Goal: Task Accomplishment & Management: Manage account settings

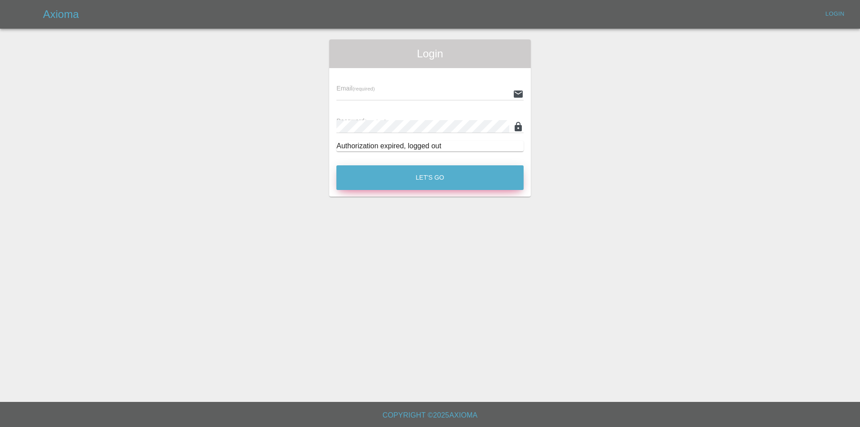
type input "[EMAIL_ADDRESS][DOMAIN_NAME]"
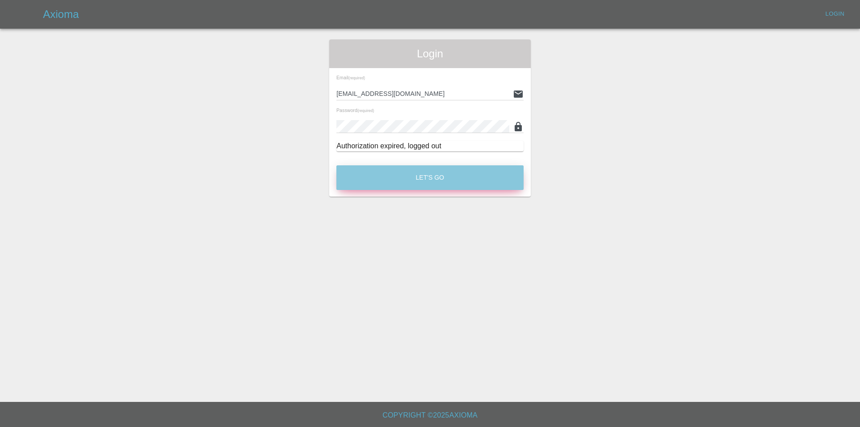
click at [431, 182] on button "Let's Go" at bounding box center [429, 177] width 187 height 25
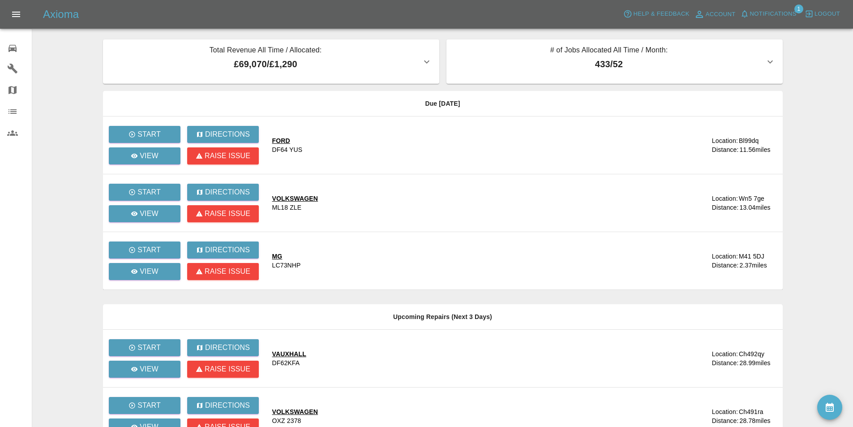
click at [821, 48] on main "Total Revenue All Time / Allocated: £69,070 / £1,290 Sprayway Smart Repairs NW …" at bounding box center [426, 302] width 853 height 604
click at [765, 9] on span "Notifications" at bounding box center [773, 14] width 47 height 10
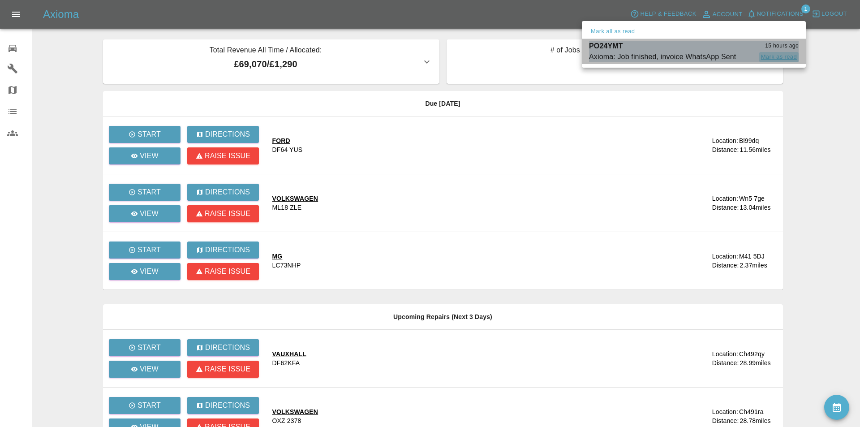
click at [772, 56] on button "Mark as read" at bounding box center [778, 57] width 39 height 10
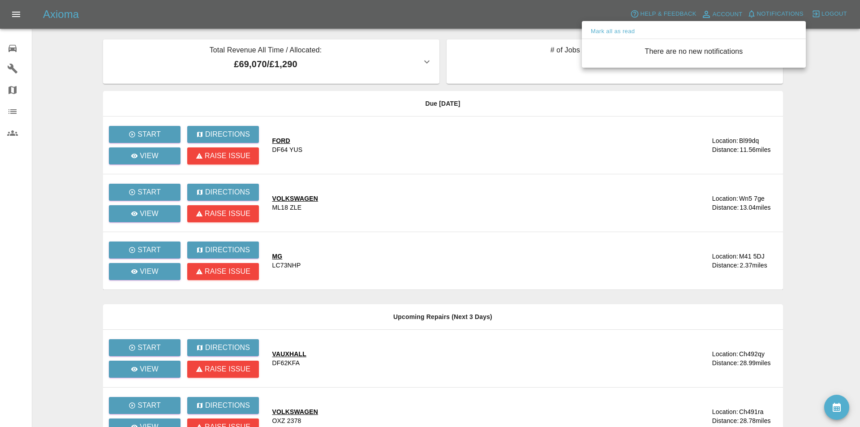
click at [821, 69] on div at bounding box center [430, 213] width 860 height 427
